Goal: Task Accomplishment & Management: Manage account settings

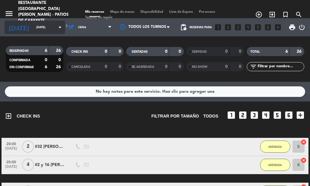
click at [56, 27] on icon "arrow_drop_down" at bounding box center [59, 27] width 7 height 7
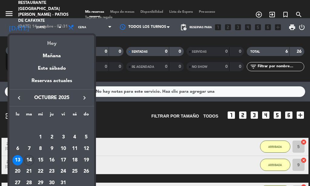
click at [50, 43] on div "Hoy" at bounding box center [51, 41] width 85 height 12
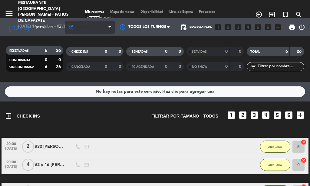
type input "[DATE]"
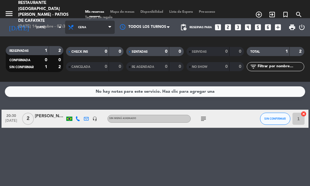
click at [111, 26] on icon at bounding box center [109, 27] width 3 height 5
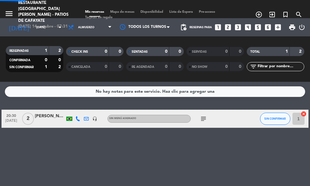
click at [86, 57] on div "menu Restaurante [GEOGRAPHIC_DATA][PERSON_NAME] - Patios de Cafayate [DATE] 14.…" at bounding box center [155, 41] width 310 height 82
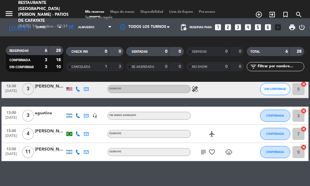
scroll to position [71, 0]
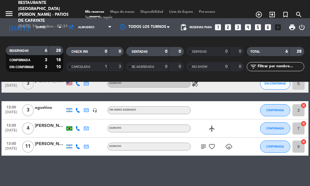
click at [204, 143] on icon "subject" at bounding box center [203, 146] width 7 height 7
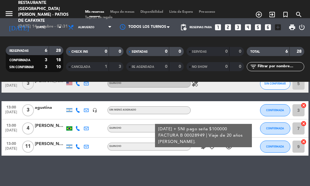
click at [204, 146] on icon "subject" at bounding box center [203, 146] width 7 height 7
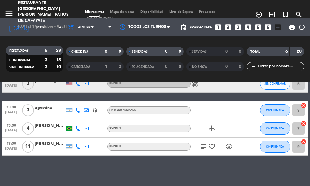
click at [204, 146] on icon "subject" at bounding box center [203, 146] width 7 height 7
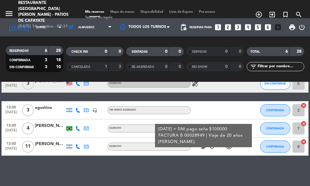
click at [203, 146] on icon "subject" at bounding box center [203, 146] width 7 height 7
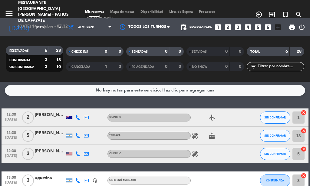
scroll to position [0, 0]
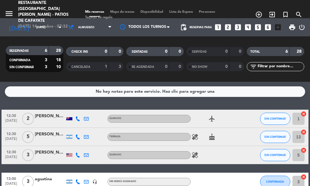
click at [196, 137] on icon "healing" at bounding box center [194, 136] width 7 height 7
click at [194, 137] on icon "healing" at bounding box center [194, 136] width 7 height 7
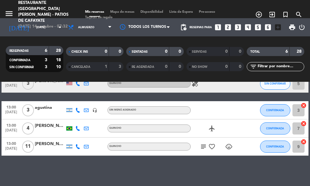
click at [204, 147] on icon "subject" at bounding box center [203, 146] width 7 height 7
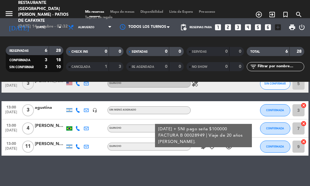
click at [204, 147] on icon "subject" at bounding box center [203, 146] width 7 height 7
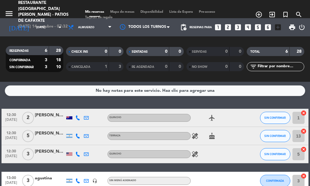
scroll to position [0, 0]
